Goal: Task Accomplishment & Management: Complete application form

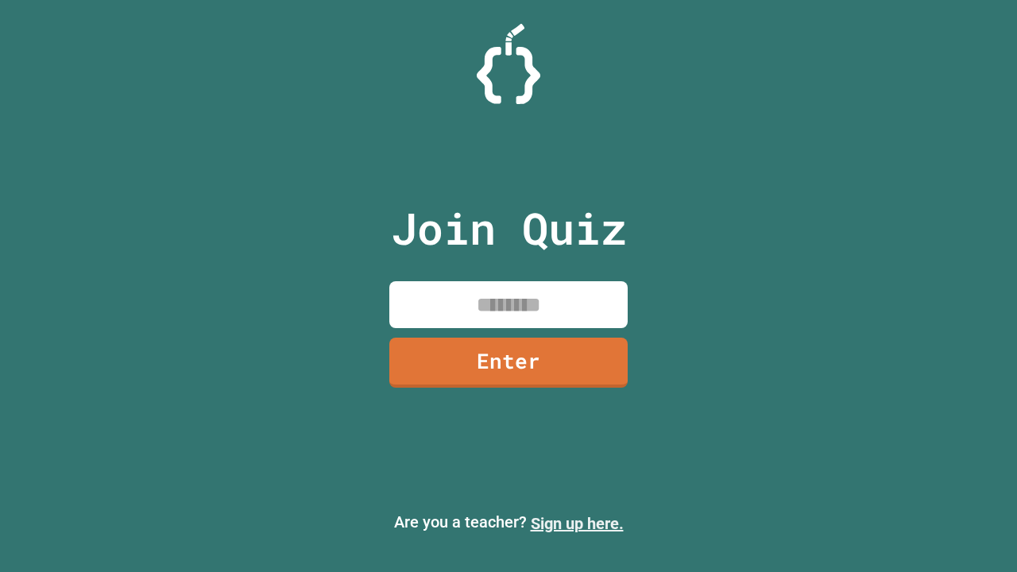
click at [577, 523] on link "Sign up here." at bounding box center [577, 523] width 93 height 19
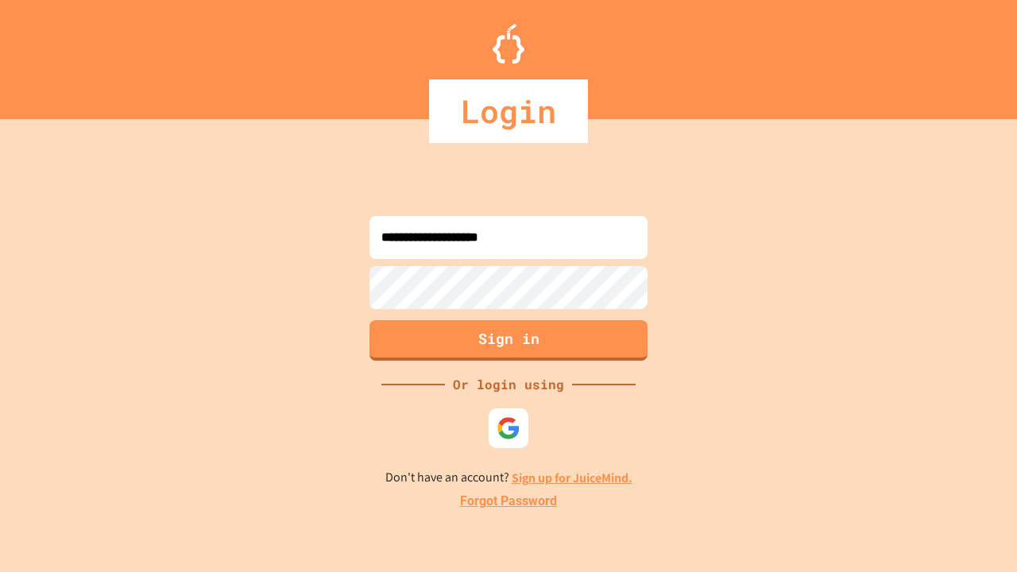
type input "**********"
